Goal: Transaction & Acquisition: Subscribe to service/newsletter

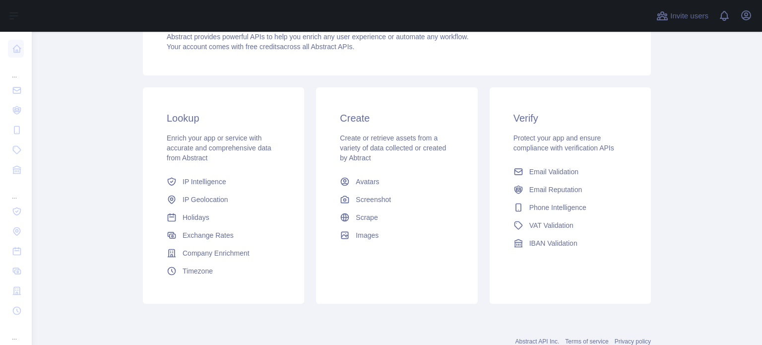
scroll to position [149, 0]
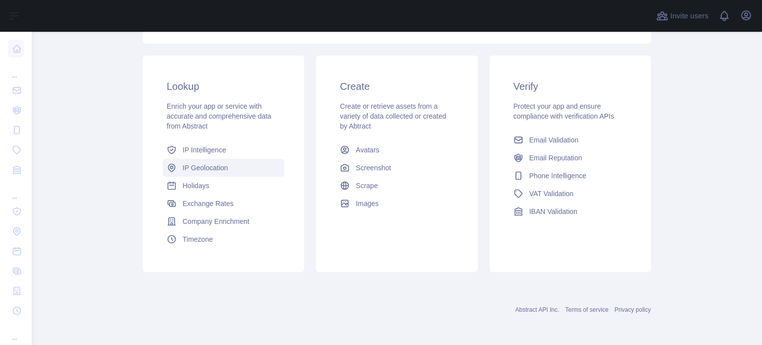
click at [185, 170] on span "IP Geolocation" at bounding box center [206, 168] width 46 height 10
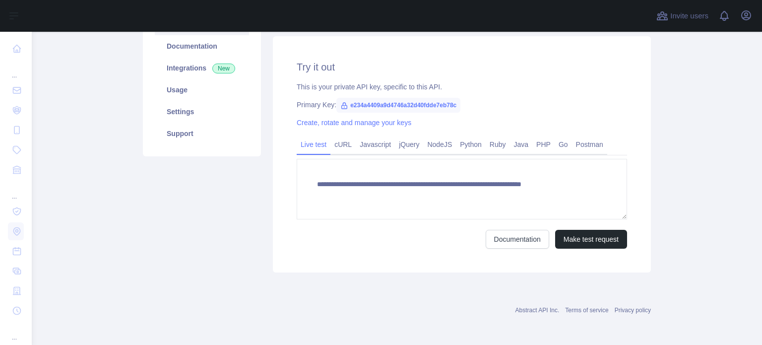
type textarea "**********"
click at [206, 95] on link "Usage" at bounding box center [202, 90] width 94 height 22
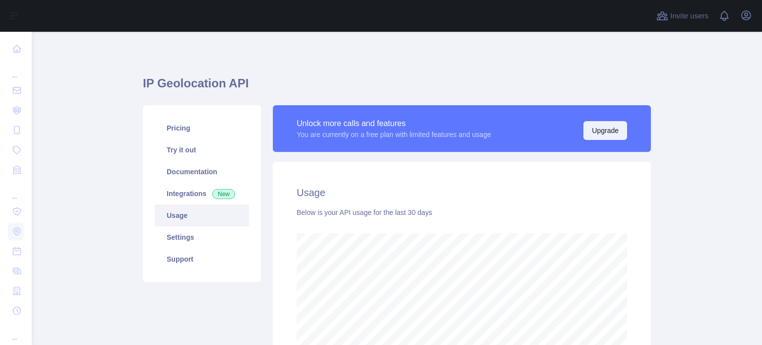
click at [601, 137] on button "Upgrade" at bounding box center [606, 130] width 44 height 19
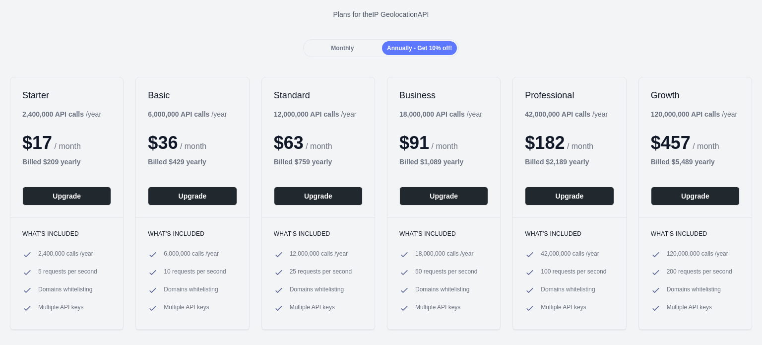
scroll to position [83, 0]
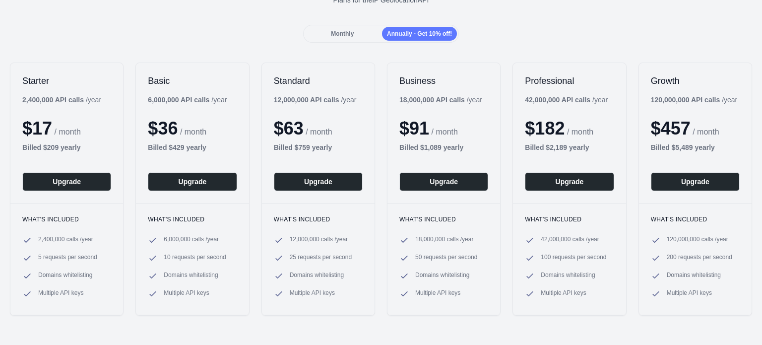
click at [356, 35] on div "Monthly" at bounding box center [342, 34] width 75 height 14
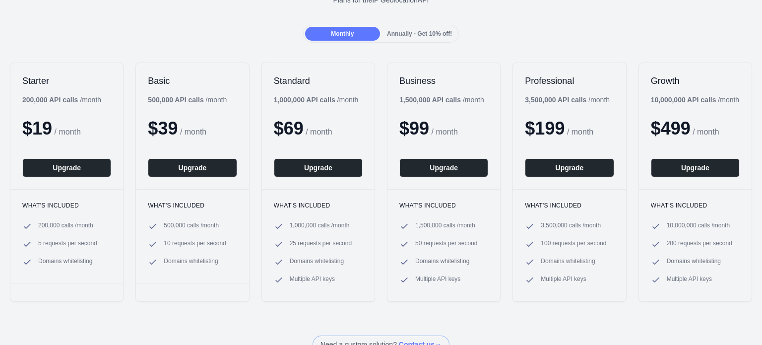
click at [397, 37] on div "Annually - Get 10% off!" at bounding box center [419, 34] width 75 height 14
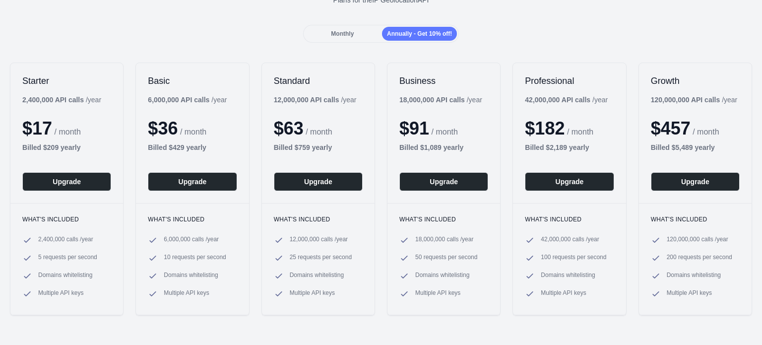
click at [345, 33] on span "Monthly" at bounding box center [342, 33] width 23 height 7
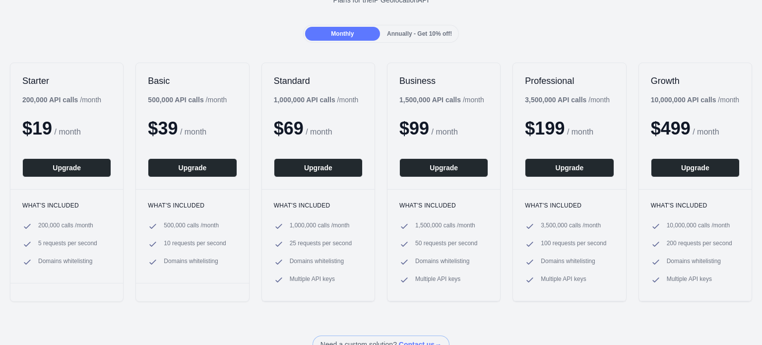
click at [418, 38] on div "Annually - Get 10% off!" at bounding box center [419, 34] width 75 height 14
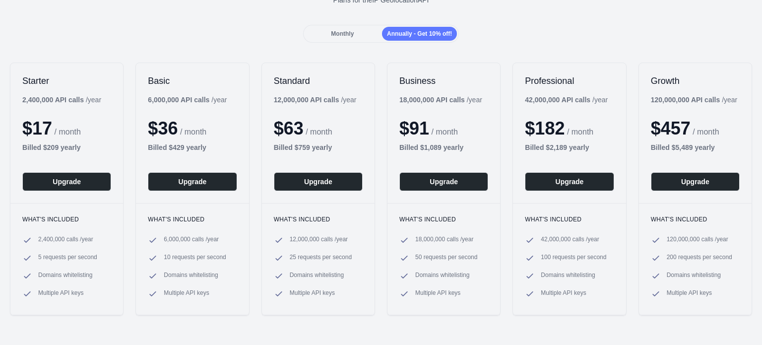
click at [341, 35] on span "Monthly" at bounding box center [342, 33] width 23 height 7
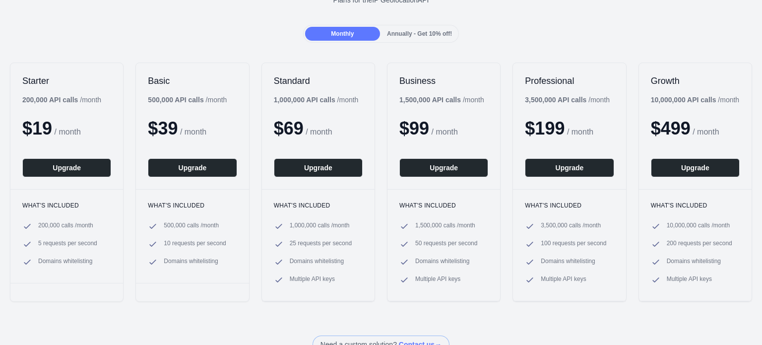
click at [408, 35] on span "Annually - Get 10% off!" at bounding box center [419, 33] width 65 height 7
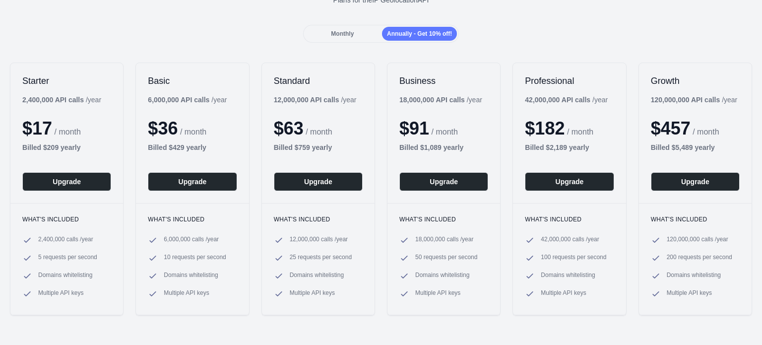
click at [365, 33] on div "Monthly" at bounding box center [342, 34] width 75 height 14
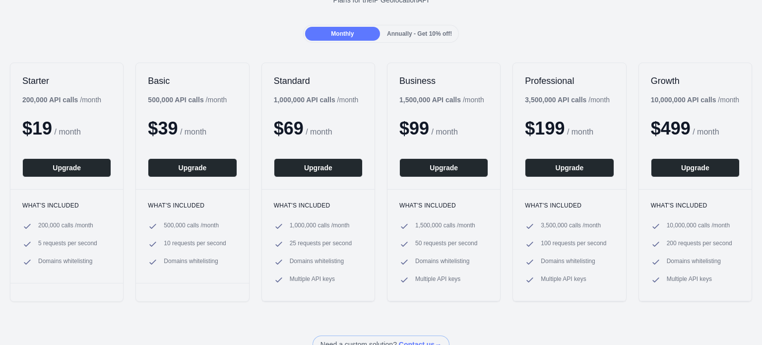
click at [389, 33] on span "Annually - Get 10% off!" at bounding box center [419, 33] width 65 height 7
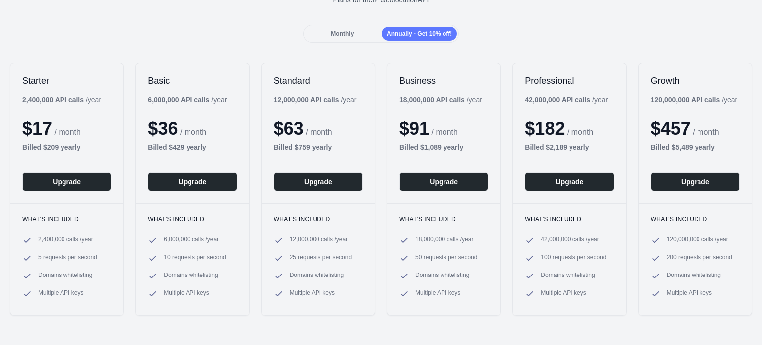
click at [354, 32] on div "Monthly" at bounding box center [342, 34] width 75 height 14
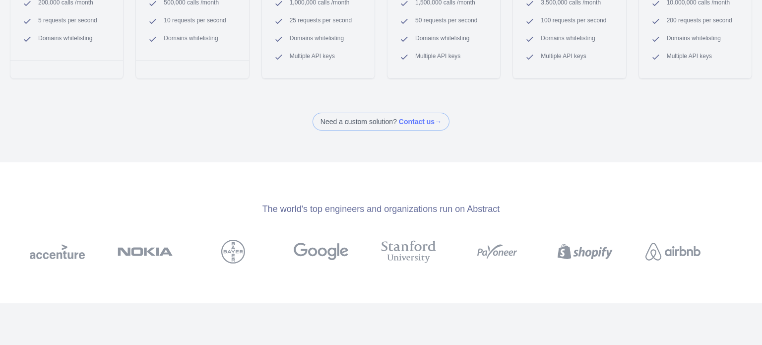
scroll to position [0, 0]
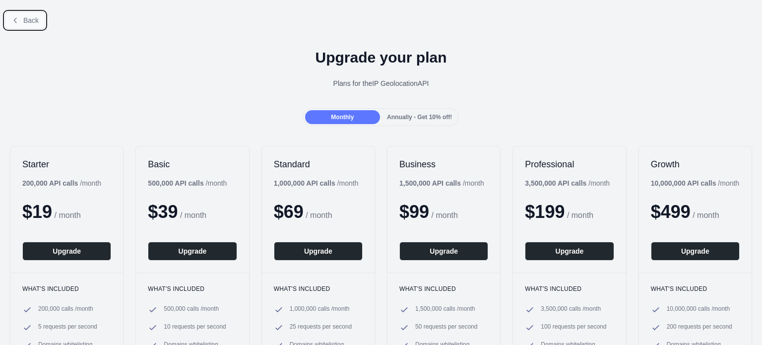
click at [17, 23] on icon at bounding box center [15, 20] width 8 height 8
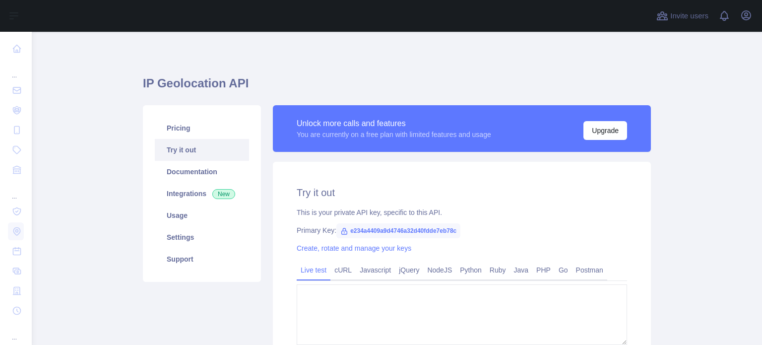
type textarea "**********"
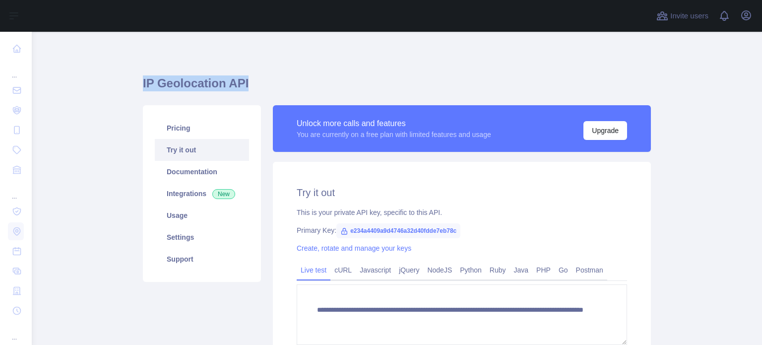
drag, startPoint x: 246, startPoint y: 81, endPoint x: 115, endPoint y: 89, distance: 131.3
click at [115, 89] on main "**********" at bounding box center [397, 188] width 731 height 313
copy h1 "IP Geolocation API"
click at [638, 52] on div "**********" at bounding box center [397, 252] width 508 height 440
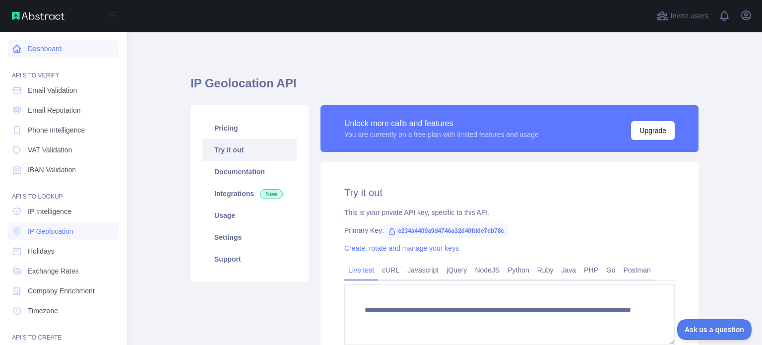
click at [17, 48] on icon at bounding box center [17, 49] width 10 height 10
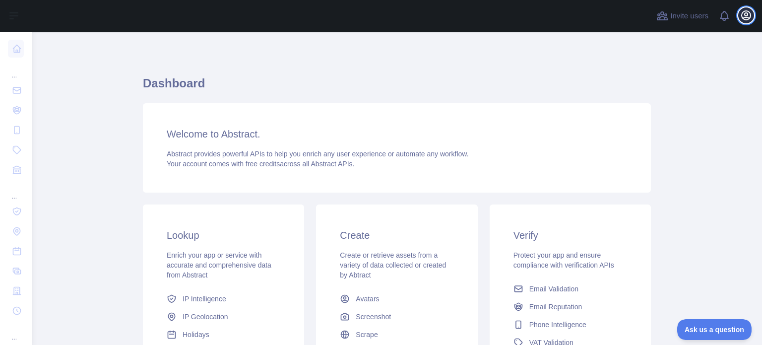
click at [745, 15] on icon "button" at bounding box center [747, 15] width 12 height 12
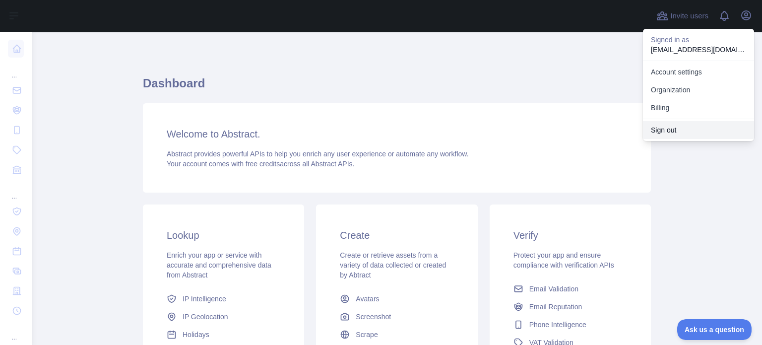
click at [665, 131] on button "Sign out" at bounding box center [698, 130] width 111 height 18
